Goal: Task Accomplishment & Management: Use online tool/utility

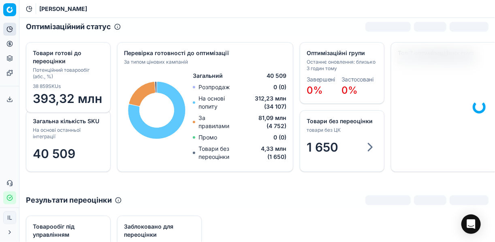
click at [11, 45] on icon at bounding box center [10, 44] width 2 height 2
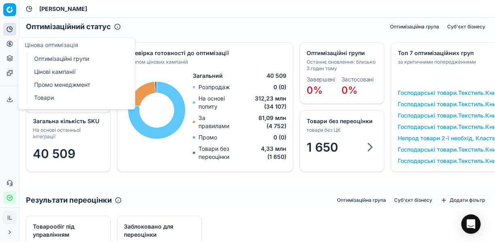
click at [75, 59] on link "Оптимізаційні групи" at bounding box center [78, 58] width 94 height 11
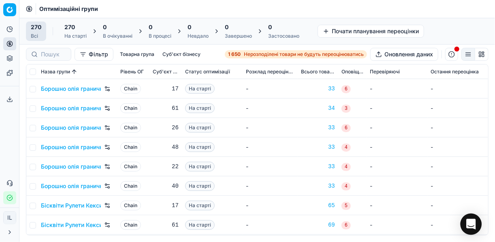
click at [471, 224] on icon "Open Intercom Messenger" at bounding box center [470, 224] width 9 height 11
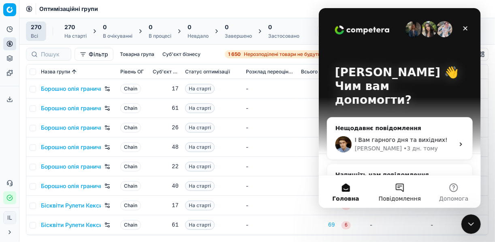
click at [396, 190] on button "Повідомлення" at bounding box center [399, 191] width 54 height 32
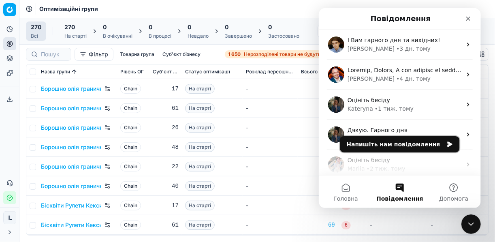
click at [394, 144] on button "Напишіть нам повідомлення" at bounding box center [399, 144] width 119 height 16
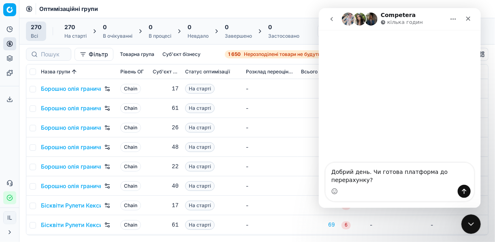
type textarea "Добрий день. Чи готова платформа до перерахунку?"
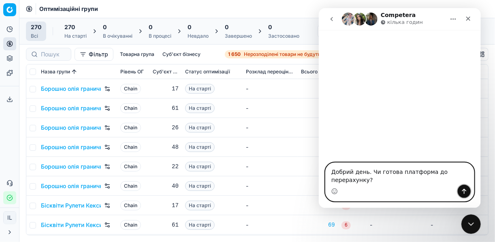
click at [466, 191] on icon "Надіслати повідомлення…" at bounding box center [463, 191] width 6 height 6
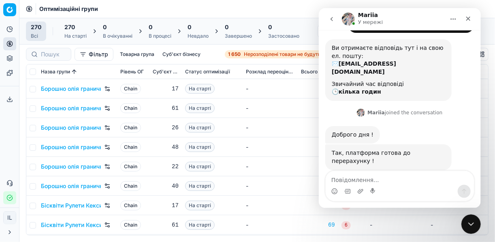
scroll to position [32, 0]
click at [467, 19] on icon "Закрити" at bounding box center [468, 19] width 4 height 4
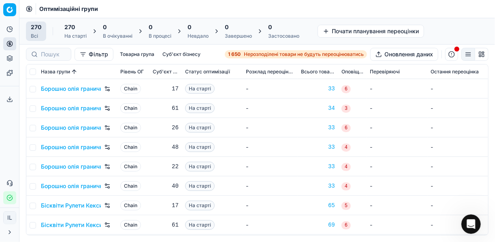
scroll to position [32, 0]
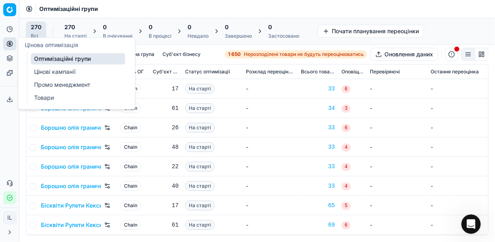
click at [49, 59] on link "Оптимізаційні групи" at bounding box center [78, 58] width 94 height 11
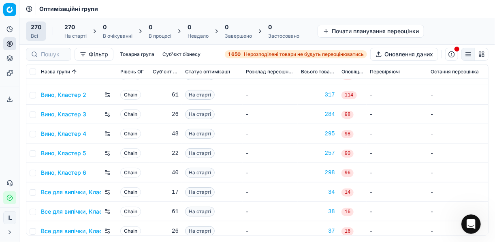
scroll to position [324, 0]
click at [34, 112] on input "checkbox" at bounding box center [33, 115] width 6 height 6
checkbox input "true"
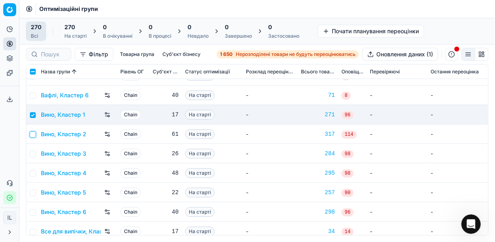
click at [35, 132] on input "checkbox" at bounding box center [33, 134] width 6 height 6
checkbox input "true"
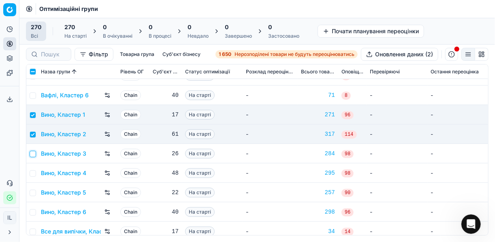
click at [34, 153] on input "checkbox" at bounding box center [33, 154] width 6 height 6
checkbox input "true"
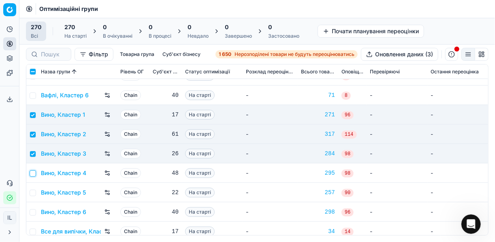
drag, startPoint x: 34, startPoint y: 172, endPoint x: 32, endPoint y: 181, distance: 8.7
click at [34, 172] on input "checkbox" at bounding box center [33, 173] width 6 height 6
checkbox input "true"
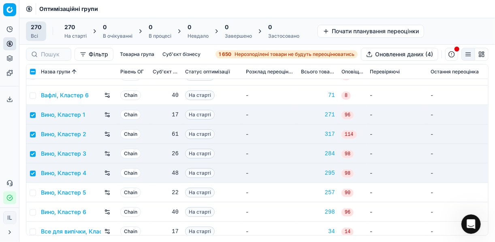
click at [36, 192] on td at bounding box center [31, 192] width 11 height 19
click at [31, 193] on input "checkbox" at bounding box center [33, 192] width 6 height 6
checkbox input "true"
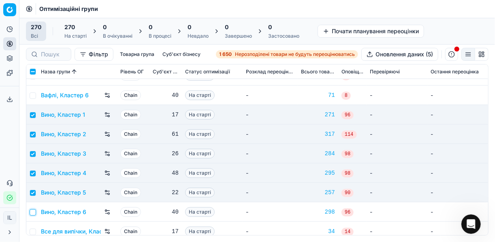
click at [32, 209] on input "checkbox" at bounding box center [33, 212] width 6 height 6
checkbox input "true"
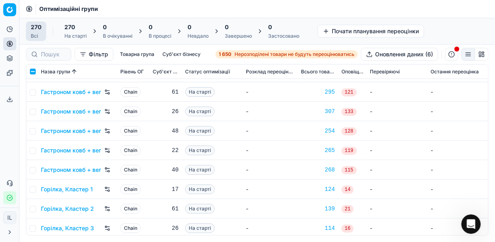
scroll to position [648, 0]
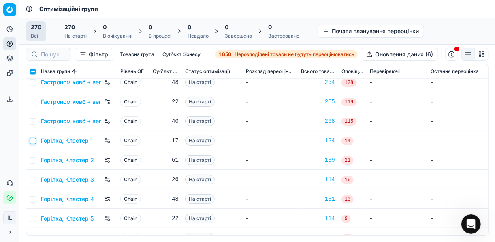
click at [35, 140] on input "checkbox" at bounding box center [33, 141] width 6 height 6
checkbox input "true"
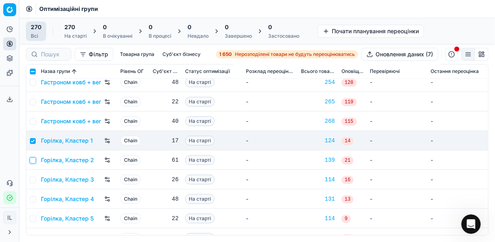
click at [34, 159] on input "checkbox" at bounding box center [33, 160] width 6 height 6
checkbox input "true"
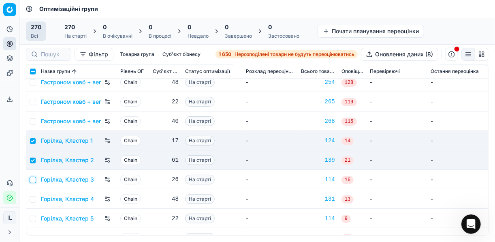
click at [33, 177] on input "checkbox" at bounding box center [33, 180] width 6 height 6
checkbox input "true"
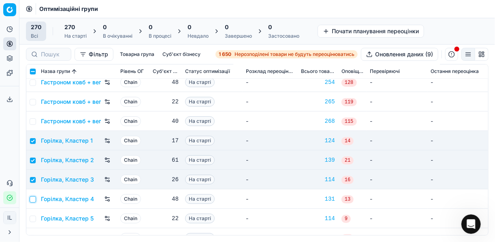
click at [32, 196] on input "checkbox" at bounding box center [33, 199] width 6 height 6
checkbox input "true"
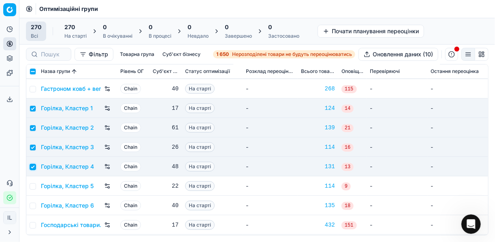
scroll to position [713, 0]
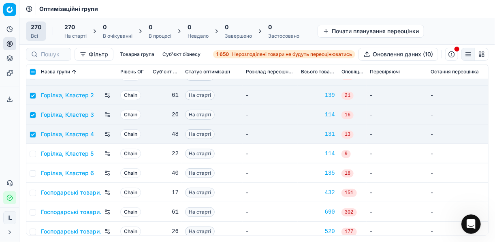
click at [36, 154] on td at bounding box center [31, 153] width 11 height 19
click at [32, 155] on input "checkbox" at bounding box center [33, 154] width 6 height 6
checkbox input "true"
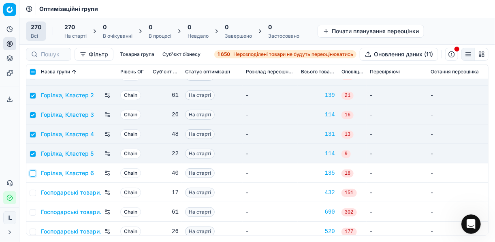
click at [32, 173] on input "checkbox" at bounding box center [33, 173] width 6 height 6
checkbox input "true"
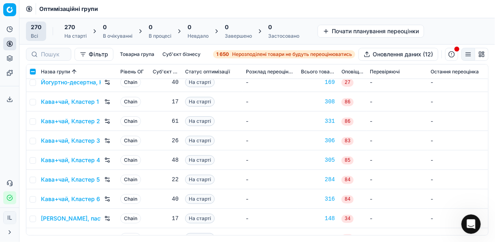
scroll to position [1587, 0]
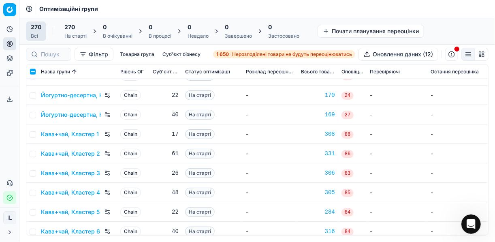
click at [36, 133] on td at bounding box center [31, 133] width 11 height 19
drag, startPoint x: 33, startPoint y: 132, endPoint x: 30, endPoint y: 150, distance: 18.1
click at [33, 133] on input "checkbox" at bounding box center [33, 134] width 6 height 6
checkbox input "true"
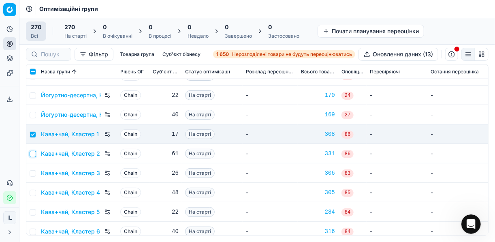
click at [31, 155] on input "checkbox" at bounding box center [33, 154] width 6 height 6
checkbox input "true"
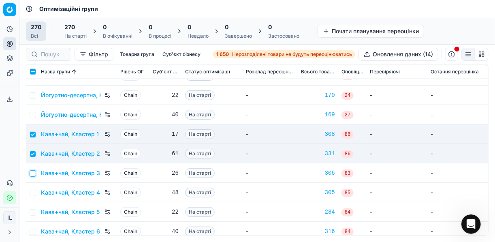
click at [33, 174] on input "checkbox" at bounding box center [33, 173] width 6 height 6
checkbox input "true"
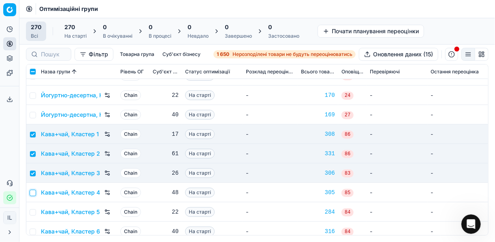
click at [33, 193] on input "checkbox" at bounding box center [33, 192] width 6 height 6
checkbox input "true"
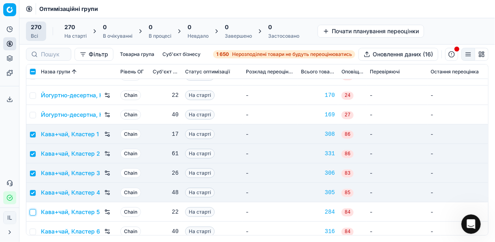
click at [32, 213] on input "checkbox" at bounding box center [33, 212] width 6 height 6
checkbox input "true"
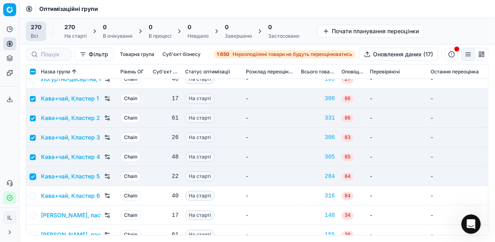
scroll to position [1652, 0]
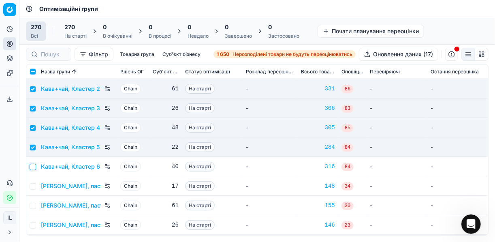
click at [34, 168] on input "checkbox" at bounding box center [33, 167] width 6 height 6
checkbox input "true"
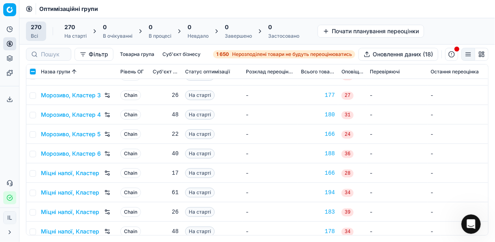
scroll to position [2980, 0]
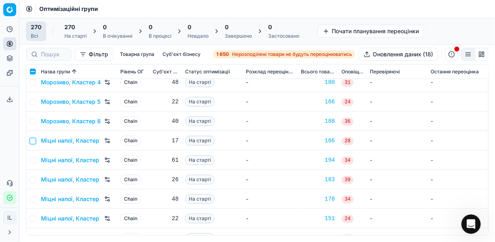
click at [34, 140] on input "checkbox" at bounding box center [33, 141] width 6 height 6
checkbox input "true"
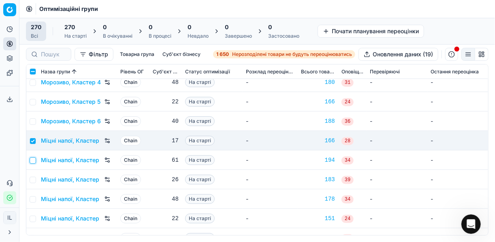
click at [35, 158] on input "checkbox" at bounding box center [33, 160] width 6 height 6
checkbox input "true"
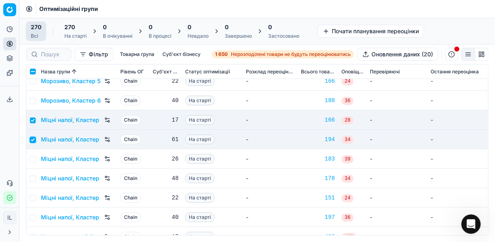
scroll to position [3012, 0]
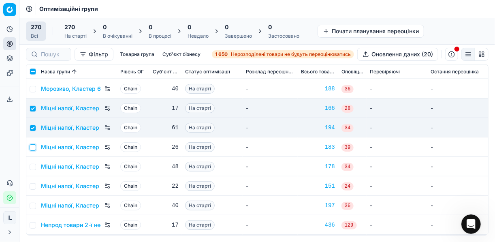
drag, startPoint x: 32, startPoint y: 148, endPoint x: 32, endPoint y: 159, distance: 10.9
click at [32, 148] on input "checkbox" at bounding box center [33, 147] width 6 height 6
checkbox input "true"
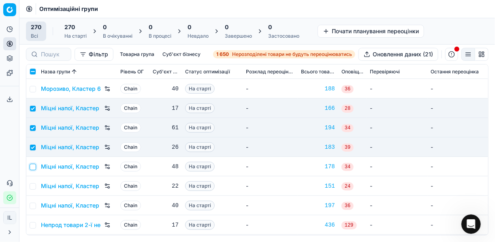
click at [33, 164] on input "checkbox" at bounding box center [33, 167] width 6 height 6
checkbox input "true"
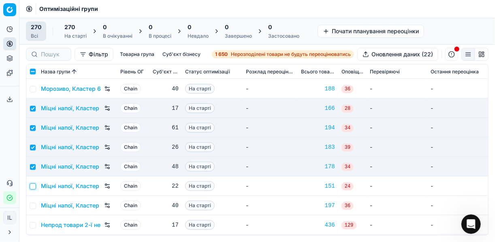
click at [34, 184] on input "checkbox" at bounding box center [33, 186] width 6 height 6
checkbox input "true"
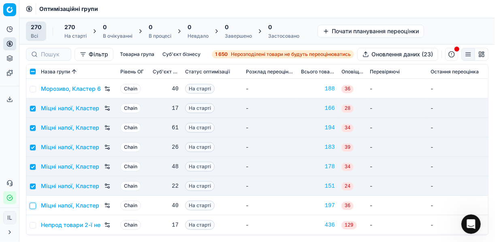
click at [34, 203] on input "checkbox" at bounding box center [33, 205] width 6 height 6
checkbox input "true"
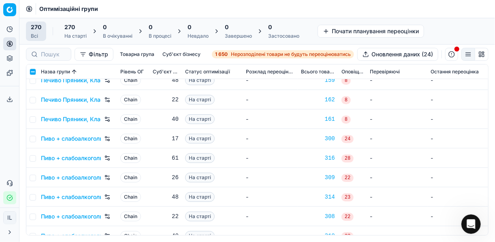
scroll to position [3434, 0]
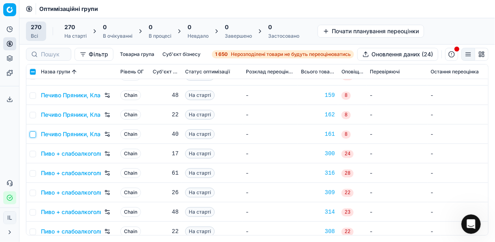
click at [33, 134] on input "checkbox" at bounding box center [33, 134] width 6 height 6
checkbox input "true"
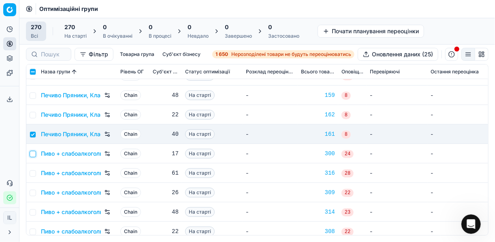
click at [33, 155] on input "checkbox" at bounding box center [33, 154] width 6 height 6
checkbox input "true"
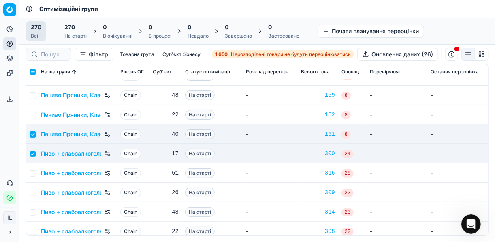
click at [32, 134] on input "checkbox" at bounding box center [33, 134] width 6 height 6
checkbox input "false"
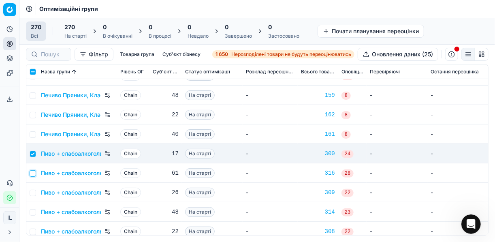
click at [33, 174] on input "checkbox" at bounding box center [33, 173] width 6 height 6
checkbox input "true"
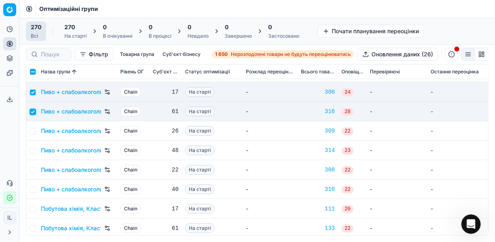
scroll to position [3498, 0]
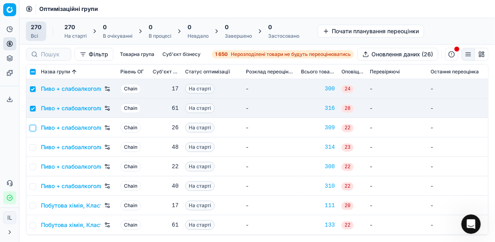
click at [35, 126] on input "checkbox" at bounding box center [33, 128] width 6 height 6
checkbox input "true"
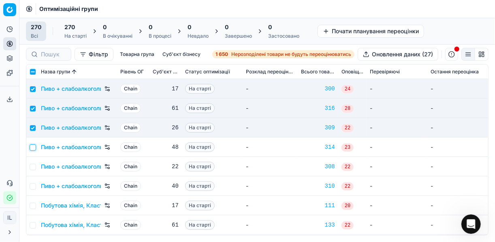
click at [32, 146] on input "checkbox" at bounding box center [33, 147] width 6 height 6
checkbox input "true"
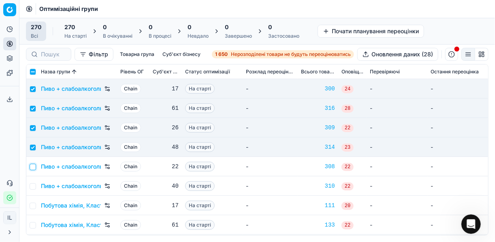
click at [34, 164] on input "checkbox" at bounding box center [33, 167] width 6 height 6
checkbox input "true"
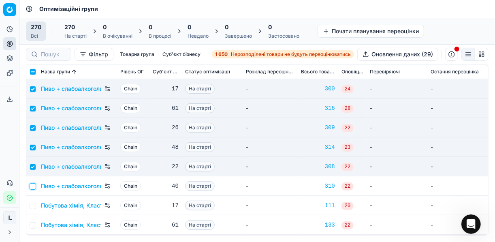
click at [32, 184] on input "checkbox" at bounding box center [33, 186] width 6 height 6
checkbox input "true"
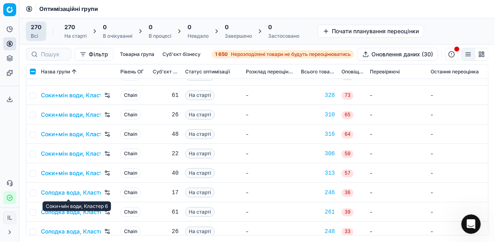
scroll to position [4179, 0]
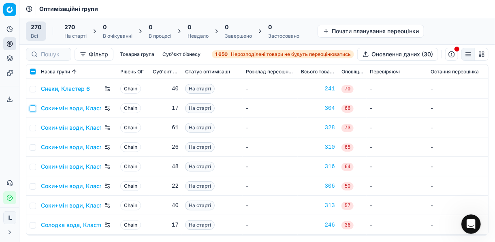
click at [33, 110] on input "checkbox" at bounding box center [33, 108] width 6 height 6
checkbox input "true"
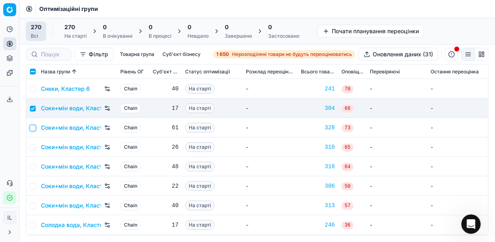
click at [34, 129] on input "checkbox" at bounding box center [33, 128] width 6 height 6
checkbox input "true"
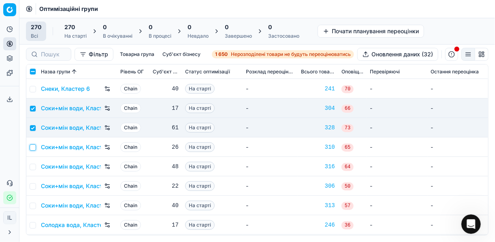
click at [32, 144] on input "checkbox" at bounding box center [33, 147] width 6 height 6
checkbox input "true"
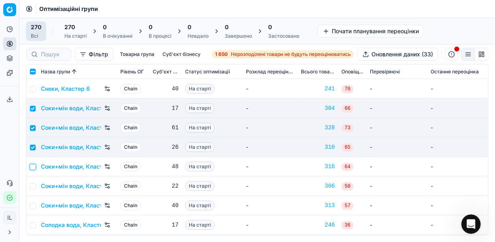
click at [34, 168] on input "checkbox" at bounding box center [33, 167] width 6 height 6
checkbox input "true"
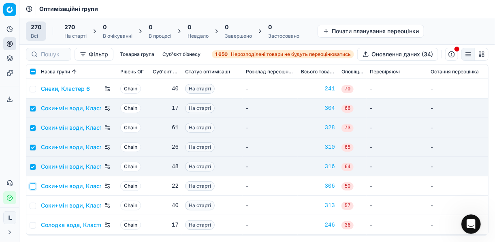
click at [31, 187] on input "checkbox" at bounding box center [33, 186] width 6 height 6
checkbox input "true"
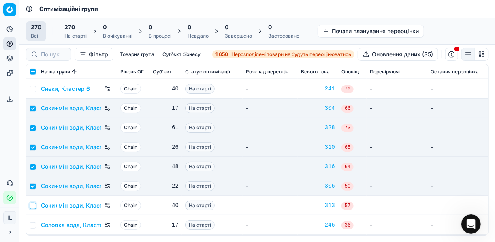
click at [34, 203] on input "checkbox" at bounding box center [33, 205] width 6 height 6
checkbox input "true"
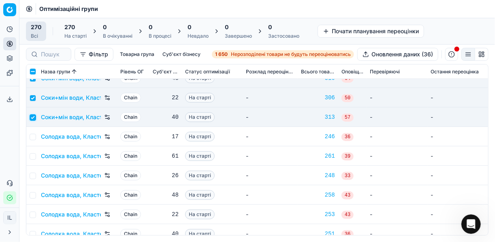
scroll to position [4276, 0]
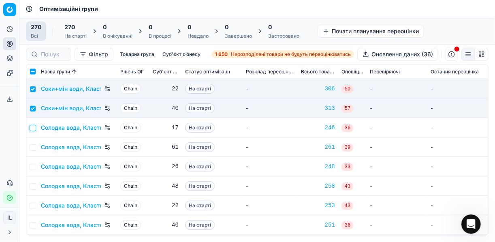
click at [32, 126] on input "checkbox" at bounding box center [33, 128] width 6 height 6
checkbox input "true"
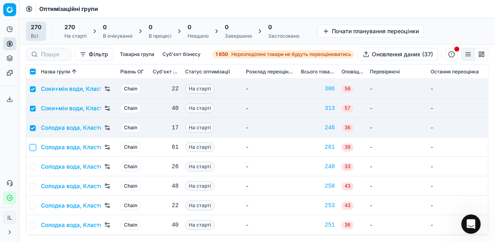
click at [31, 146] on input "checkbox" at bounding box center [33, 147] width 6 height 6
checkbox input "true"
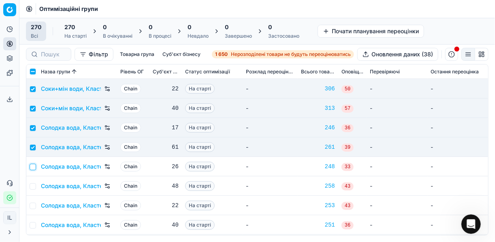
click at [34, 164] on input "checkbox" at bounding box center [33, 167] width 6 height 6
checkbox input "true"
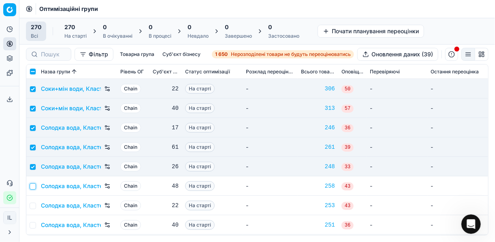
click at [34, 187] on input "checkbox" at bounding box center [33, 186] width 6 height 6
checkbox input "true"
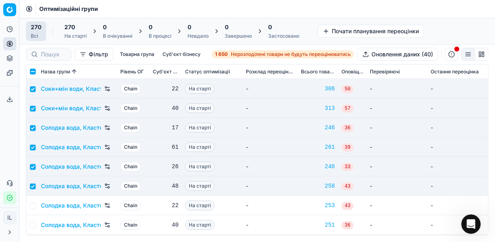
click at [38, 206] on td "Солодка вода, Кластер 5" at bounding box center [77, 205] width 79 height 19
click at [34, 205] on input "checkbox" at bounding box center [33, 205] width 6 height 6
checkbox input "true"
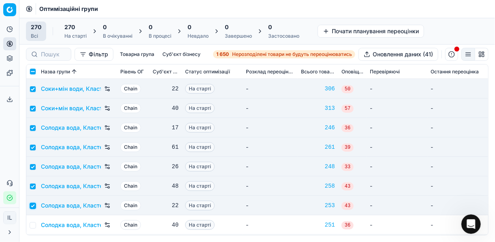
scroll to position [4308, 0]
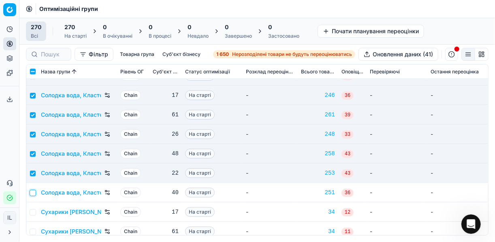
click at [32, 191] on input "checkbox" at bounding box center [33, 192] width 6 height 6
checkbox input "true"
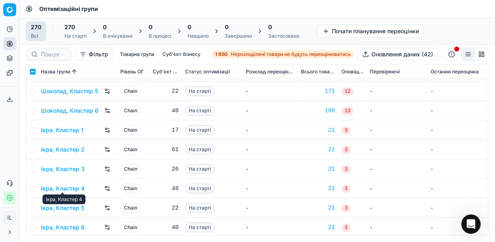
scroll to position [5091, 0]
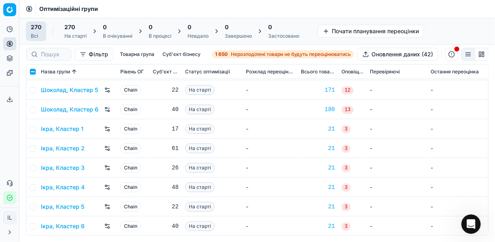
click at [68, 35] on div "На старті" at bounding box center [75, 36] width 22 height 6
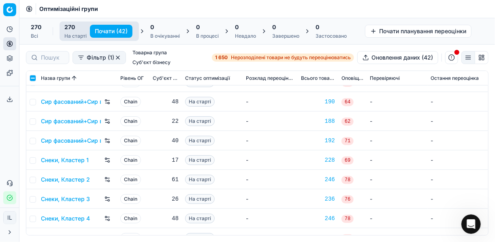
scroll to position [4049, 0]
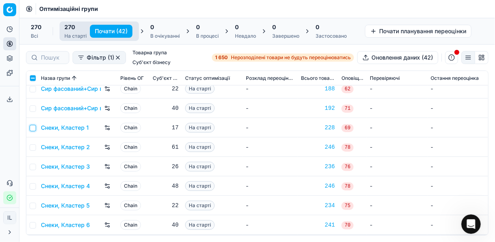
click at [34, 127] on input "checkbox" at bounding box center [33, 128] width 6 height 6
checkbox input "true"
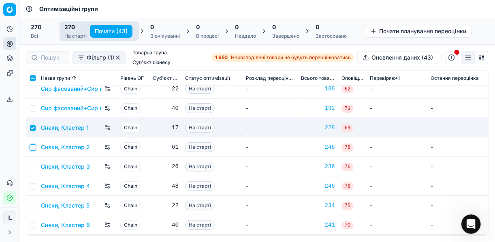
click at [33, 146] on input "checkbox" at bounding box center [33, 147] width 6 height 6
checkbox input "true"
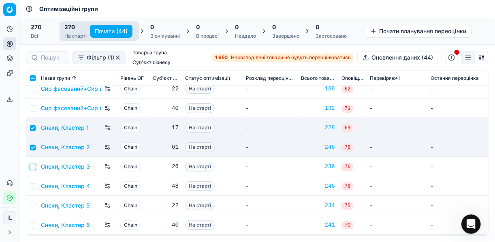
click at [31, 164] on input "checkbox" at bounding box center [33, 167] width 6 height 6
checkbox input "true"
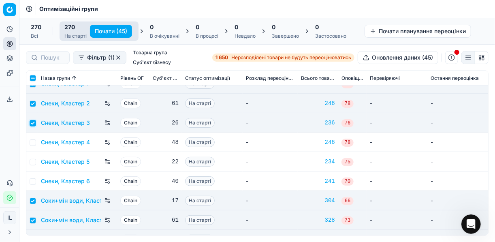
scroll to position [4114, 0]
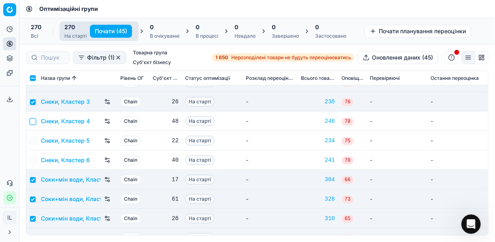
click at [33, 119] on input "checkbox" at bounding box center [33, 121] width 6 height 6
checkbox input "true"
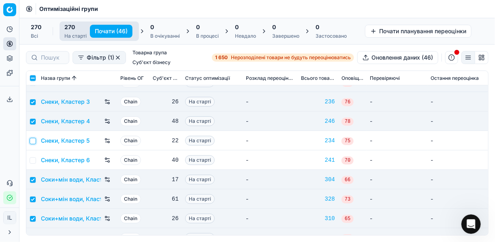
click at [34, 141] on input "checkbox" at bounding box center [33, 141] width 6 height 6
checkbox input "true"
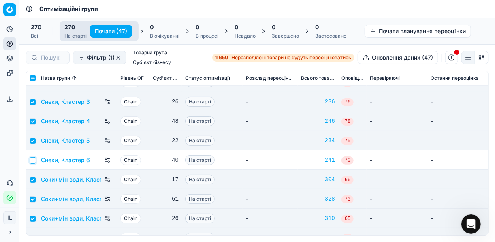
click at [32, 159] on input "checkbox" at bounding box center [33, 160] width 6 height 6
checkbox input "true"
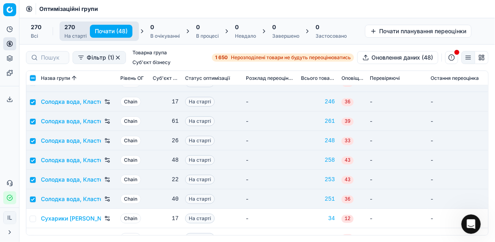
scroll to position [4340, 0]
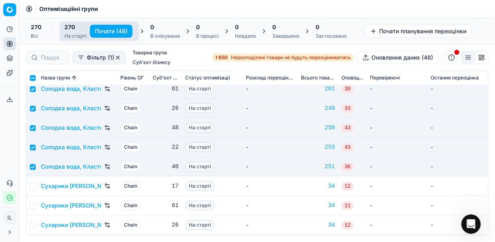
click at [113, 32] on button "Почати (48)" at bounding box center [111, 31] width 43 height 13
checkbox input "false"
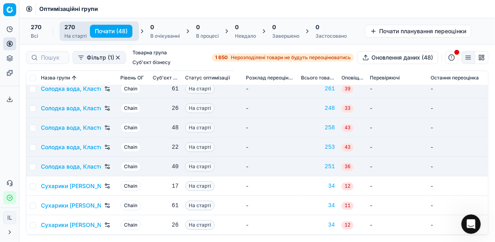
checkbox input "false"
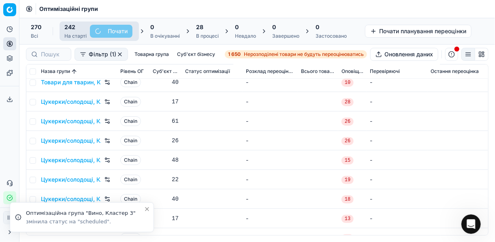
scroll to position [4158, 0]
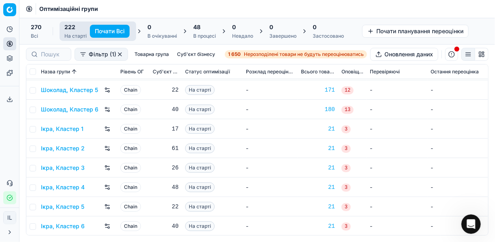
click at [209, 30] on div "48" at bounding box center [204, 27] width 23 height 8
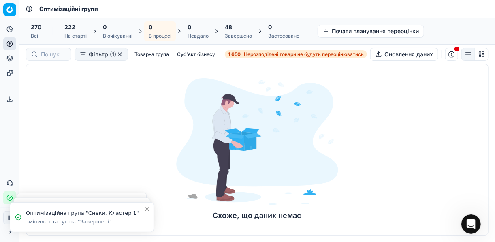
click at [243, 28] on div "48" at bounding box center [238, 27] width 27 height 8
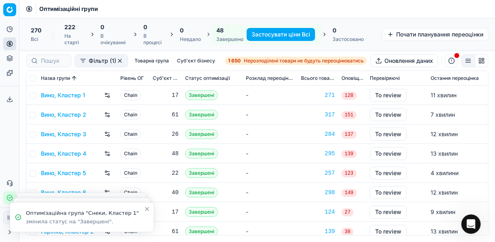
click at [275, 35] on button "Застосувати ціни Всі" at bounding box center [281, 34] width 68 height 13
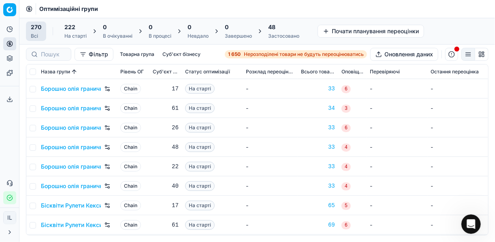
click at [281, 33] on div "Застосовано" at bounding box center [283, 36] width 31 height 6
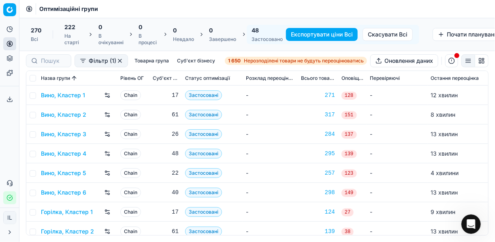
click at [314, 34] on button "Експортувати ціни Всі" at bounding box center [322, 34] width 72 height 13
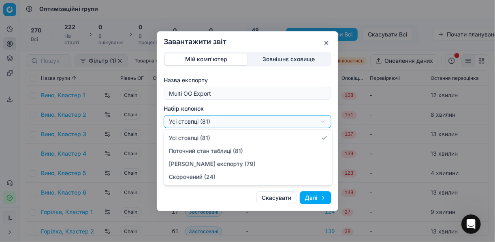
click at [324, 122] on div "Завантажити звіт Мій комп'ютер Зовнішнє сховище Назва експорту Multi OG Export …" at bounding box center [247, 121] width 495 height 242
select select "a9134834-9553-4c73-ac5c-c823406624b7"
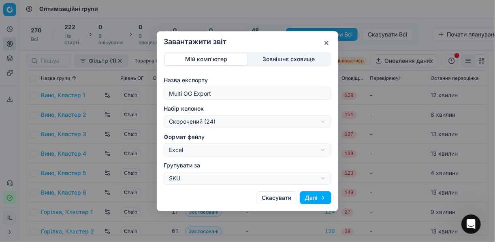
click at [311, 201] on button "Далі" at bounding box center [316, 197] width 32 height 13
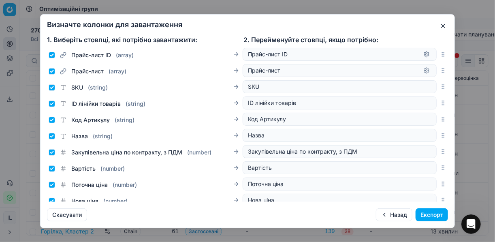
click at [431, 213] on button "Експорт" at bounding box center [431, 214] width 32 height 13
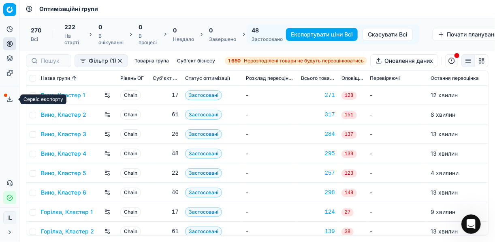
click at [11, 100] on icon at bounding box center [9, 99] width 6 height 6
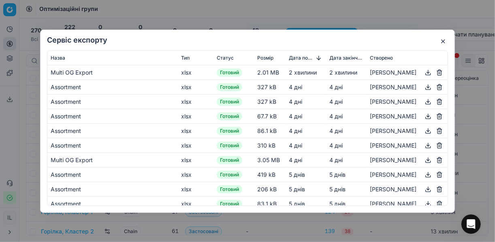
click at [423, 70] on button "button" at bounding box center [428, 72] width 10 height 10
click at [329, 12] on div "Сервіс експорту Назва Тип Статус Розмір Дата початку Дата закінчення Створено M…" at bounding box center [247, 121] width 495 height 242
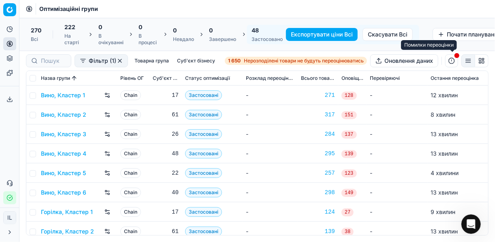
click at [451, 60] on button "button" at bounding box center [451, 60] width 13 height 13
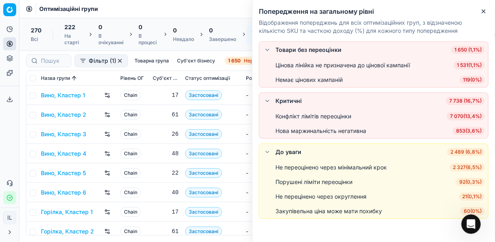
click at [462, 115] on span "7 070 ( 13,4% )" at bounding box center [466, 116] width 38 height 8
click at [462, 115] on body "Pricing platform Аналітика Цінова оптимізація Асортимент продукції Шаблони Серв…" at bounding box center [247, 121] width 495 height 242
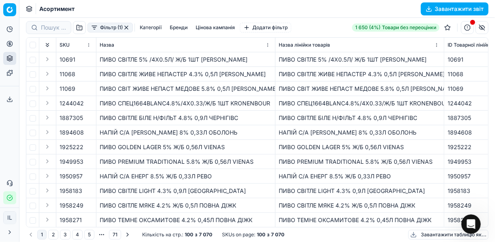
click at [145, 29] on button "Категорії" at bounding box center [150, 28] width 28 height 10
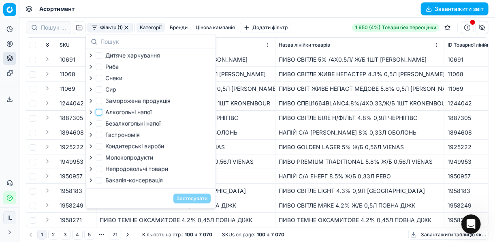
click at [98, 112] on input "Алкогольні напої" at bounding box center [99, 112] width 6 height 6
checkbox input "true"
click at [189, 202] on button "Застосувати" at bounding box center [191, 199] width 37 height 10
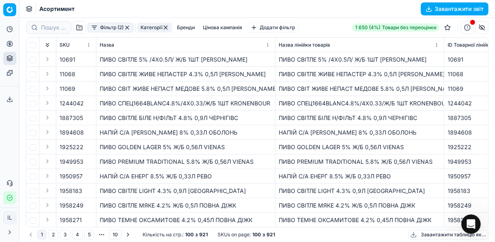
click at [430, 9] on button "Завантажити звіт" at bounding box center [455, 8] width 68 height 13
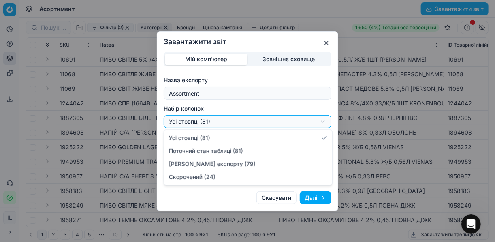
click at [323, 122] on div "Завантажити звіт Мій комп'ютер Зовнішнє сховище Назва експорту Assortment Набір…" at bounding box center [247, 121] width 495 height 242
select select "a9134834-9553-4c73-ac5c-c823406624b7"
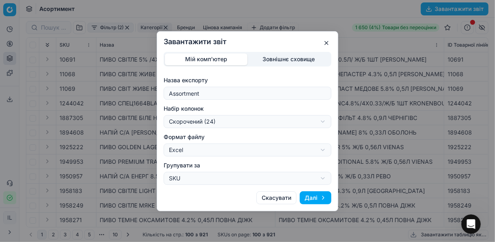
click at [309, 195] on button "Далі" at bounding box center [316, 197] width 32 height 13
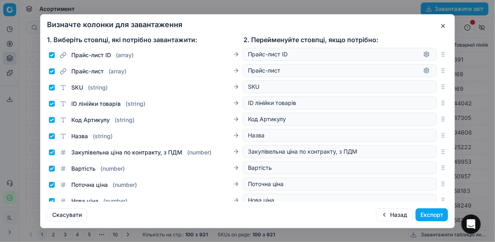
click at [429, 217] on button "Експорт" at bounding box center [431, 214] width 32 height 13
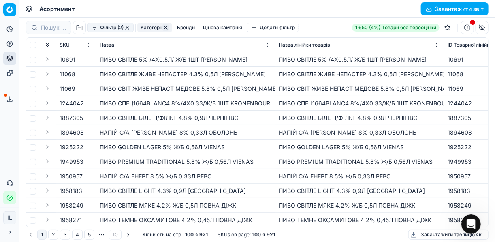
click at [11, 97] on icon at bounding box center [9, 99] width 6 height 6
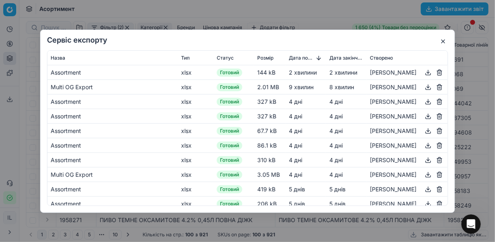
click at [424, 70] on button "button" at bounding box center [428, 72] width 10 height 10
click at [316, 16] on div "Сервіс експорту Назва Тип Статус Розмір Дата початку Дата закінчення Створено A…" at bounding box center [247, 121] width 495 height 242
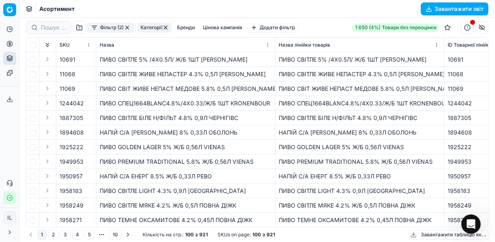
click at [123, 28] on button "Фільтр (2)" at bounding box center [110, 28] width 46 height 10
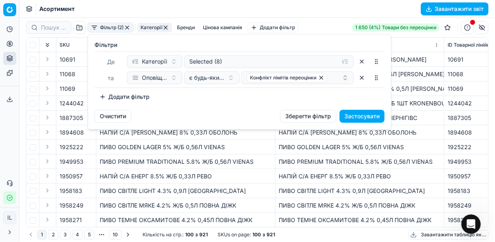
click at [126, 27] on html "Pricing platform Аналітика Цінова оптимізація Асортимент продукції Шаблони Серв…" at bounding box center [247, 121] width 495 height 242
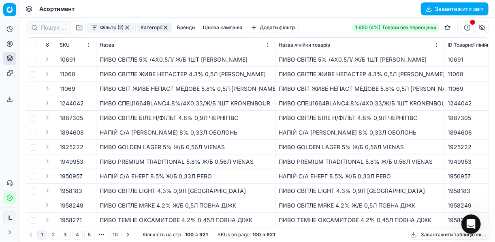
click at [126, 27] on button "button" at bounding box center [127, 27] width 6 height 6
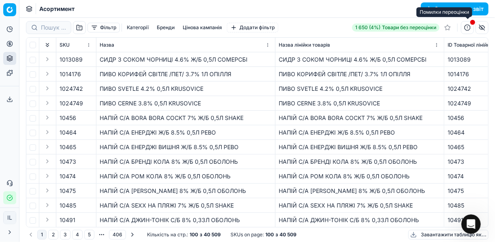
click at [466, 28] on button "button" at bounding box center [467, 27] width 13 height 13
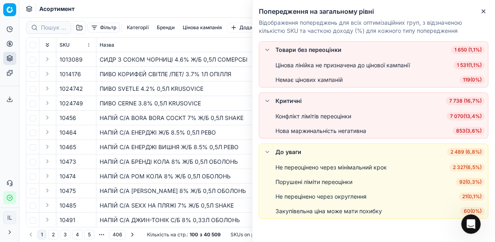
click at [461, 116] on span "7 070 ( 13,4% )" at bounding box center [466, 116] width 38 height 8
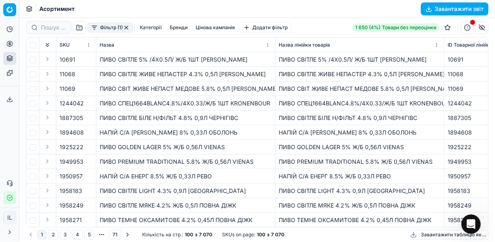
click at [144, 27] on button "Категорії" at bounding box center [150, 28] width 28 height 10
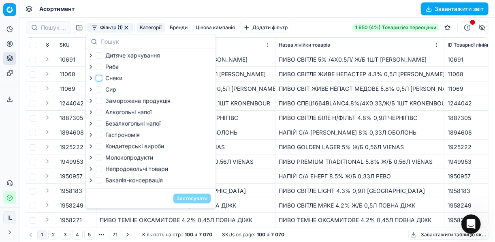
click at [100, 78] on input "Снеки" at bounding box center [99, 78] width 6 height 6
checkbox input "true"
click at [101, 125] on input "Безалкогольні напої" at bounding box center [99, 123] width 6 height 6
checkbox input "true"
click at [181, 202] on button "Застосувати" at bounding box center [191, 199] width 37 height 10
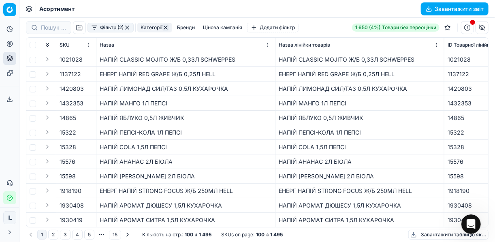
click at [429, 8] on button "Завантажити звіт" at bounding box center [455, 8] width 68 height 13
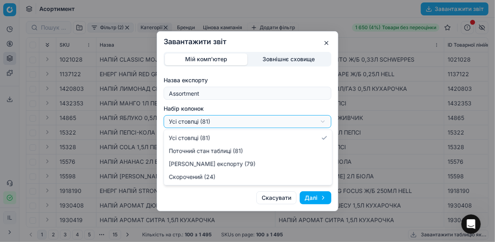
click at [324, 123] on div "Завантажити звіт Мій комп'ютер Зовнішнє сховище Назва експорту Assortment Набір…" at bounding box center [247, 121] width 495 height 242
select select "a9134834-9553-4c73-ac5c-c823406624b7"
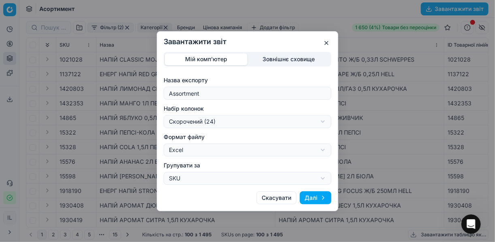
click at [322, 197] on button "Далі" at bounding box center [316, 197] width 32 height 13
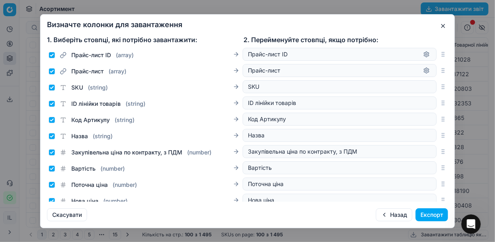
click at [428, 213] on button "Експорт" at bounding box center [431, 214] width 32 height 13
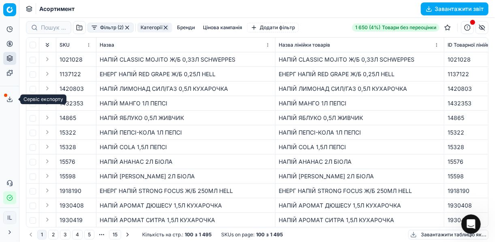
click at [10, 97] on line at bounding box center [10, 98] width 0 height 3
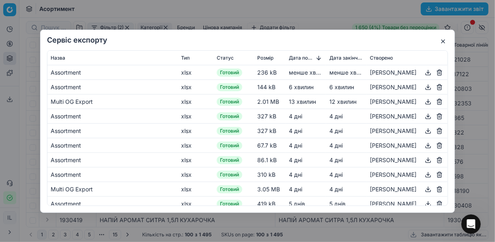
click at [426, 71] on button "button" at bounding box center [428, 72] width 10 height 10
click at [319, 19] on div "Сервіс експорту Назва Тип Статус Розмір Дата початку Дата закінчення Створено A…" at bounding box center [247, 121] width 495 height 242
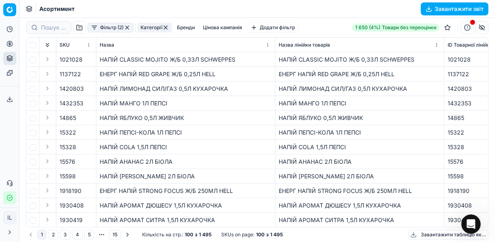
click at [126, 28] on button "button" at bounding box center [127, 27] width 6 height 6
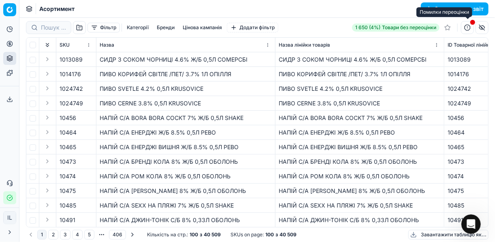
click at [468, 26] on button "button" at bounding box center [467, 27] width 13 height 13
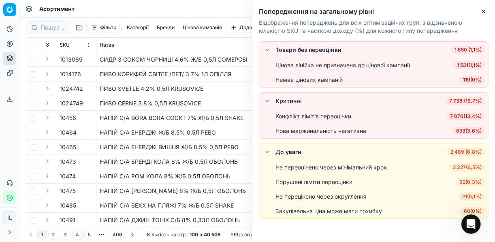
click at [464, 198] on span "21 ( 0,1% )" at bounding box center [472, 196] width 26 height 8
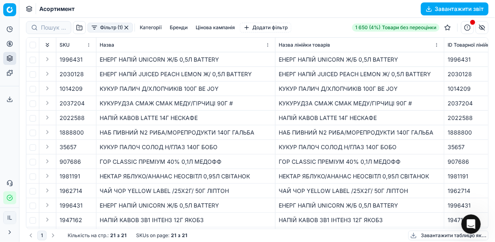
scroll to position [70, 0]
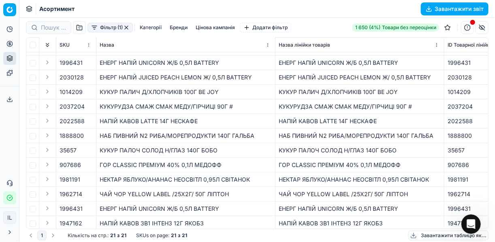
click at [49, 62] on button "Expand" at bounding box center [48, 62] width 10 height 10
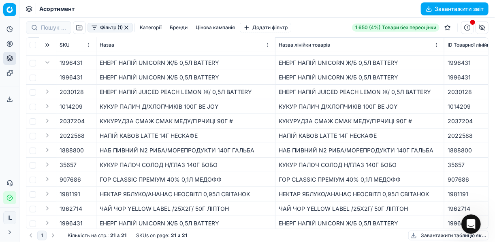
click at [60, 64] on span "1996431" at bounding box center [71, 63] width 23 height 8
click at [77, 63] on span "1996431" at bounding box center [71, 63] width 23 height 8
click at [84, 62] on div "1996431" at bounding box center [76, 63] width 33 height 8
click at [49, 64] on button "Expand" at bounding box center [48, 62] width 10 height 10
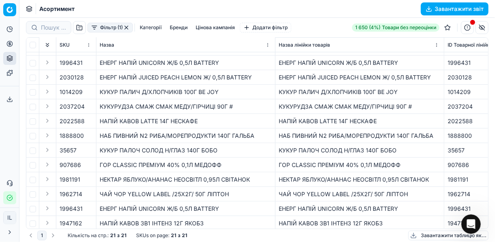
click at [87, 64] on button "button" at bounding box center [89, 63] width 8 height 8
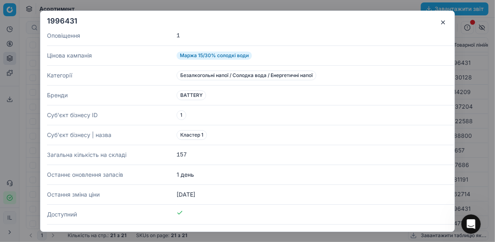
scroll to position [305, 0]
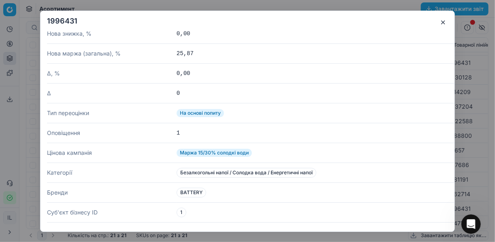
click at [446, 23] on button "button" at bounding box center [443, 22] width 10 height 10
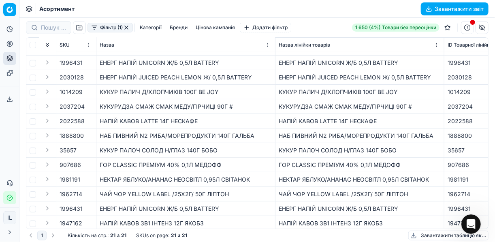
click at [466, 26] on button "button" at bounding box center [467, 27] width 13 height 13
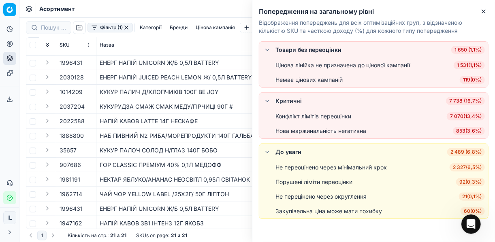
click at [129, 26] on button "button" at bounding box center [126, 27] width 6 height 6
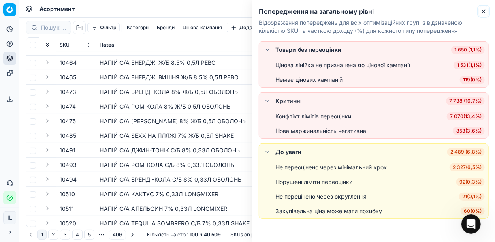
click at [482, 9] on icon "button" at bounding box center [483, 11] width 6 height 6
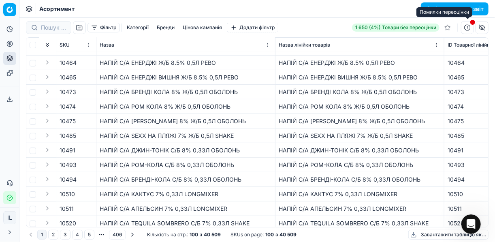
click at [467, 28] on button "button" at bounding box center [467, 27] width 13 height 13
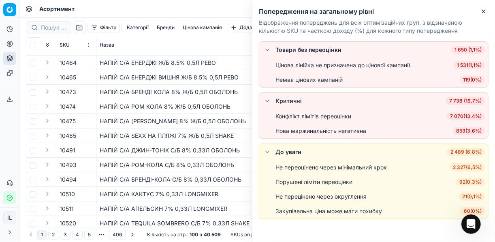
click at [467, 132] on span "853 ( 3,6% )" at bounding box center [469, 131] width 32 height 8
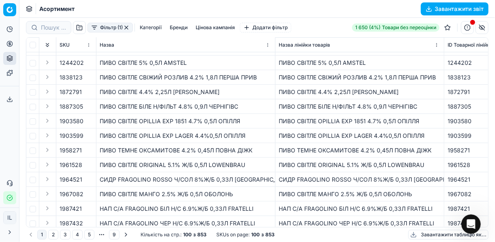
click at [426, 7] on button "Завантажити звіт" at bounding box center [455, 8] width 68 height 13
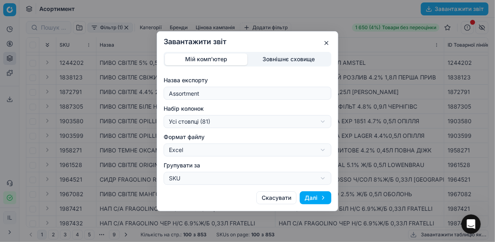
click at [314, 197] on button "Далі" at bounding box center [316, 197] width 32 height 13
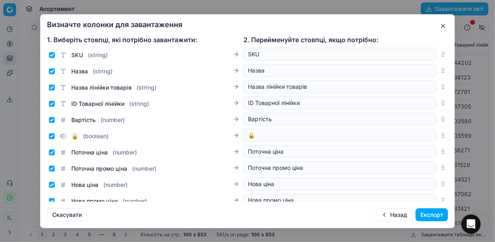
click at [431, 216] on button "Експорт" at bounding box center [431, 214] width 32 height 13
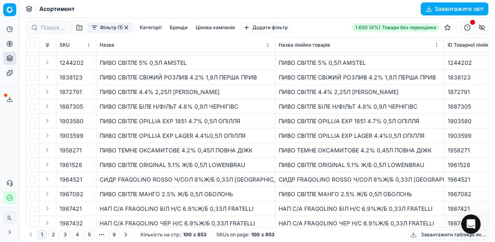
click at [10, 99] on icon at bounding box center [9, 99] width 6 height 6
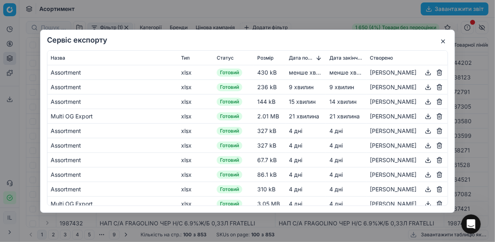
click at [423, 71] on button "button" at bounding box center [428, 72] width 10 height 10
click at [443, 39] on button "button" at bounding box center [443, 41] width 10 height 10
